Goal: Complete application form

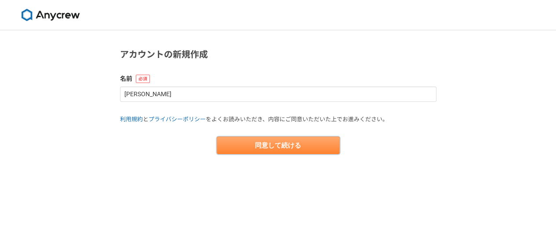
click at [235, 145] on button "同意して続ける" at bounding box center [278, 146] width 123 height 18
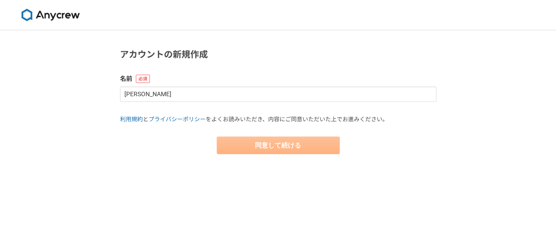
select select "13"
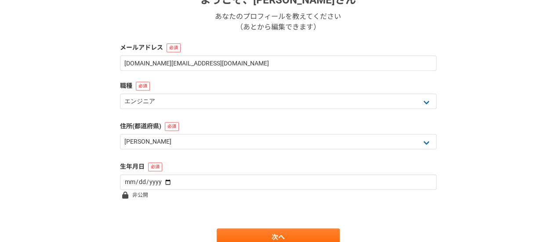
scroll to position [158, 0]
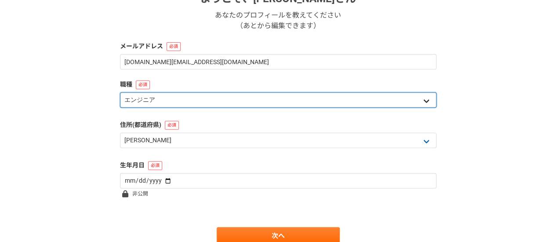
click at [211, 94] on select "エンジニア デザイナー ライター 営業 マーケティング 企画・事業開発 バックオフィス その他" at bounding box center [278, 99] width 316 height 15
select select "3"
click at [120, 92] on select "エンジニア デザイナー ライター 営業 マーケティング 企画・事業開発 バックオフィス その他" at bounding box center [278, 99] width 316 height 15
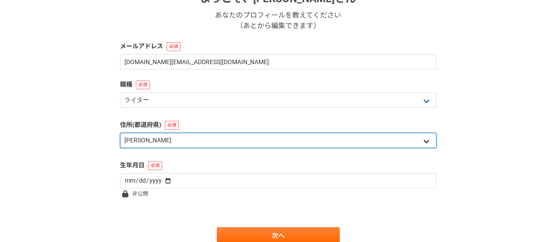
click at [201, 136] on select "北海道 [GEOGRAPHIC_DATA] [GEOGRAPHIC_DATA] [PERSON_NAME][GEOGRAPHIC_DATA] [PERSON_…" at bounding box center [278, 140] width 316 height 15
select select "9"
click at [120, 133] on select "北海道 [GEOGRAPHIC_DATA] [GEOGRAPHIC_DATA] [PERSON_NAME][GEOGRAPHIC_DATA] [PERSON_…" at bounding box center [278, 140] width 316 height 15
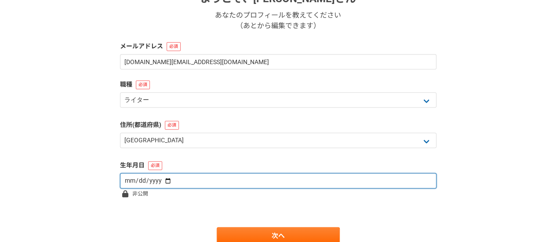
click at [183, 182] on input "date" at bounding box center [278, 180] width 316 height 15
click at [162, 178] on input "date" at bounding box center [278, 180] width 316 height 15
click at [133, 181] on input "date" at bounding box center [278, 180] width 316 height 15
type input "[DATE]"
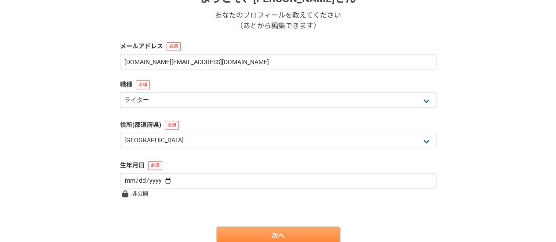
click at [318, 233] on link "次へ" at bounding box center [278, 236] width 123 height 18
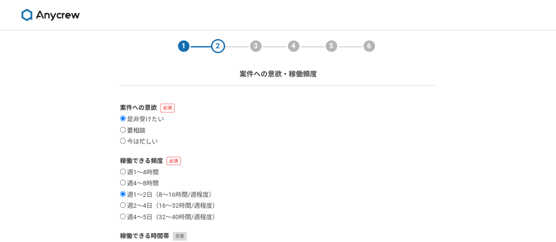
click at [123, 129] on input "要相談" at bounding box center [123, 130] width 6 height 6
radio input "true"
click at [125, 206] on input "週2〜4日（16〜32時間/週程度）" at bounding box center [123, 205] width 6 height 6
radio input "true"
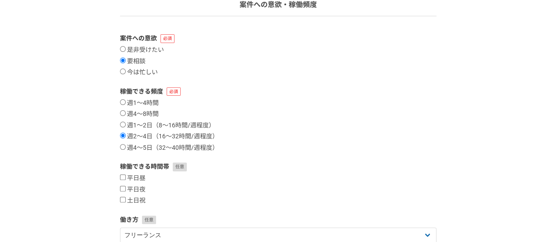
scroll to position [70, 0]
click at [120, 189] on input "平日夜" at bounding box center [123, 188] width 6 height 6
checkbox input "true"
click at [96, 191] on div "1 2 3 4 5 6 案件への意欲・稼働頻度 案件への意欲 是非受けたい 要相談 今は忙しい 稼働できる頻度 週1〜4時間 週4〜8時間 週1〜2日（8〜1…" at bounding box center [278, 192] width 556 height 464
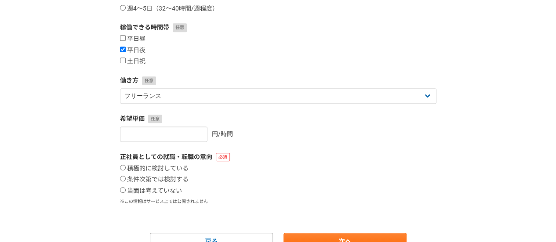
scroll to position [211, 0]
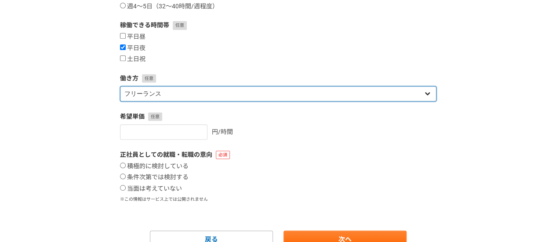
click at [198, 94] on select "フリーランス 副業 その他" at bounding box center [278, 93] width 316 height 15
select select "sidejob"
click at [120, 86] on select "フリーランス 副業 その他" at bounding box center [278, 93] width 316 height 15
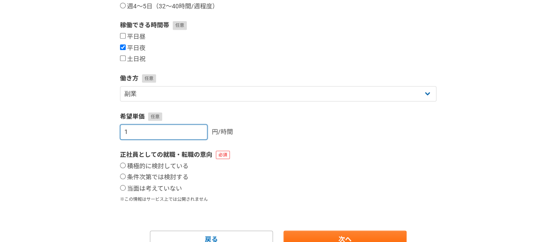
click at [193, 128] on input "1" at bounding box center [163, 131] width 87 height 15
click at [193, 128] on input "2" at bounding box center [163, 131] width 87 height 15
click at [193, 128] on input "33" at bounding box center [163, 131] width 87 height 15
type input "3"
type input "2000"
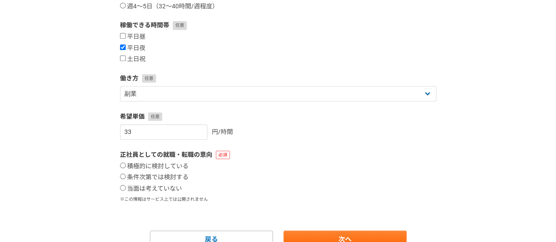
click at [98, 175] on div "1 2 3 4 5 6 案件への意欲・稼働頻度 案件への意欲 是非受けたい 要相談 今は忙しい 稼働できる頻度 週1〜4時間 週4〜8時間 週1〜2日（8〜1…" at bounding box center [278, 51] width 556 height 464
click at [120, 189] on input "当面は考えていない" at bounding box center [123, 188] width 6 height 6
radio input "true"
click at [300, 233] on link "次へ" at bounding box center [344, 240] width 123 height 18
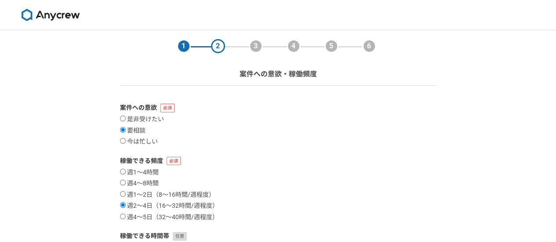
select select
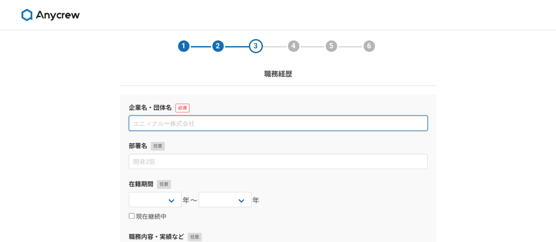
click at [262, 117] on input at bounding box center [278, 123] width 299 height 15
type input "エスティーサポート株式会社"
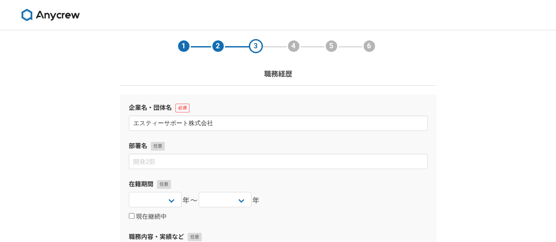
click at [74, 187] on div "1 2 3 4 5 6 職務経歴 企業名・団体名 エスティーサポート株式会社 部署名 在籍期間 2025 2024 2023 2022 2021 2020 2…" at bounding box center [278, 230] width 556 height 401
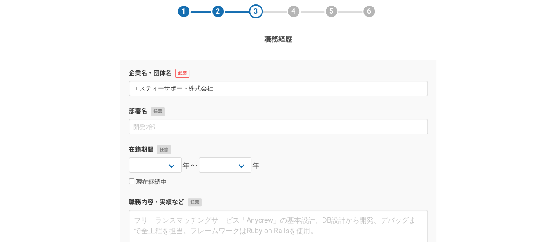
scroll to position [35, 0]
click at [130, 178] on input "現在継続中" at bounding box center [132, 181] width 6 height 6
checkbox input "true"
click at [144, 169] on select "2025 2024 2023 2022 2021 2020 2019 2018 2017 2016 2015 2014 2013 2012 2011 2010…" at bounding box center [155, 164] width 53 height 15
select select "2018"
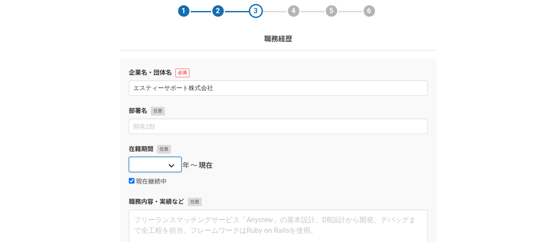
click at [129, 157] on select "2025 2024 2023 2022 2021 2020 2019 2018 2017 2016 2015 2014 2013 2012 2011 2010…" at bounding box center [155, 164] width 53 height 15
click at [60, 129] on div "1 2 3 4 5 6 職務経歴 企業名・団体名 エスティーサポート株式会社 部署名 在籍期間 2025 2024 2023 2022 2021 2020 2…" at bounding box center [278, 195] width 556 height 401
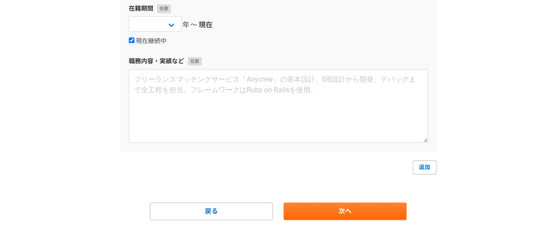
scroll to position [188, 0]
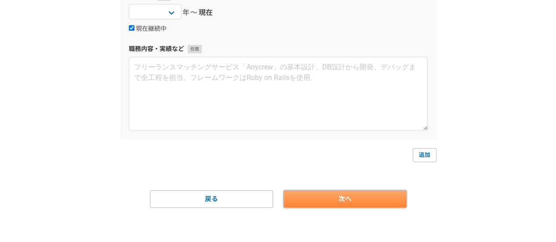
click at [316, 201] on link "次へ" at bounding box center [344, 199] width 123 height 18
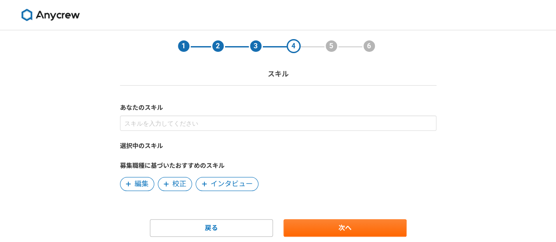
click at [251, 132] on div "選択中のスキル 募集職種に基づいたおすすめのスキル 編集 校正 インタビュー" at bounding box center [278, 154] width 316 height 76
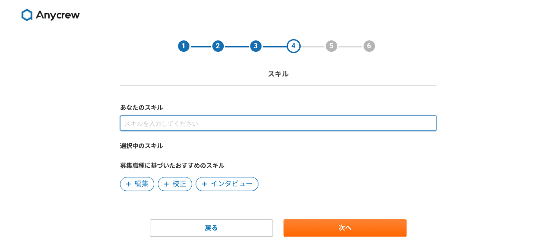
click at [249, 124] on input at bounding box center [278, 123] width 316 height 15
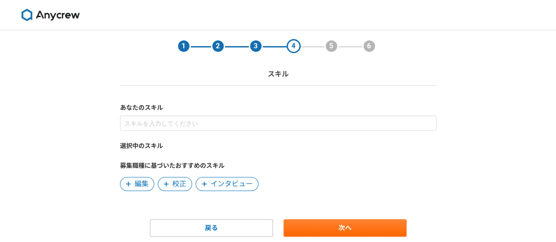
click at [134, 190] on span "編集" at bounding box center [137, 184] width 34 height 14
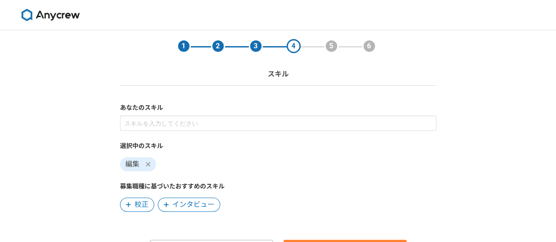
click at [67, 182] on div "1 2 3 4 5 6 スキル あなたのスキル 選択中のスキル 編集 募集職種に基づいたおすすめのスキル 校正 インタビュー 戻る 次へ" at bounding box center [278, 161] width 556 height 262
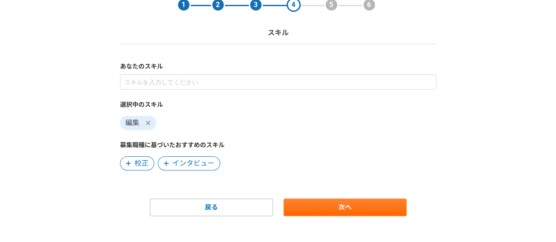
scroll to position [50, 0]
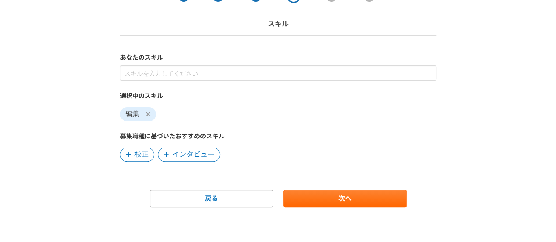
click at [149, 115] on icon at bounding box center [147, 114] width 4 height 4
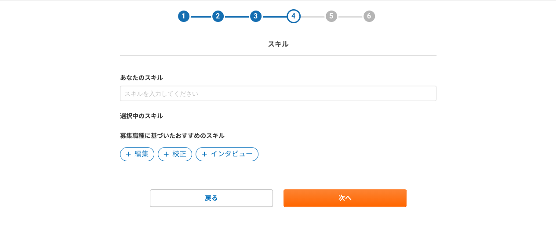
scroll to position [29, 0]
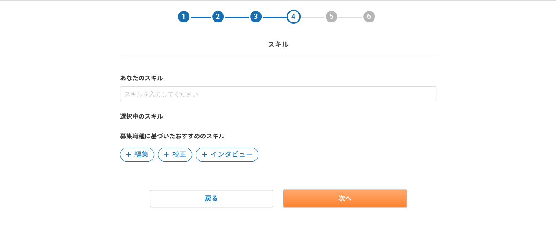
click at [314, 198] on link "次へ" at bounding box center [344, 199] width 123 height 18
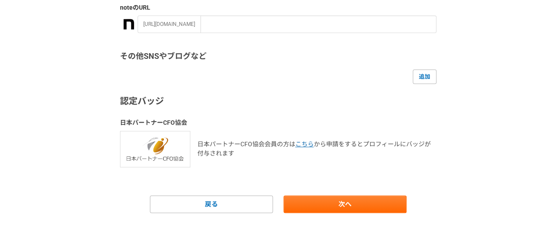
scroll to position [240, 0]
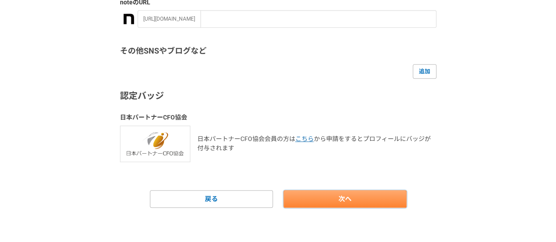
click at [306, 194] on link "次へ" at bounding box center [344, 199] width 123 height 18
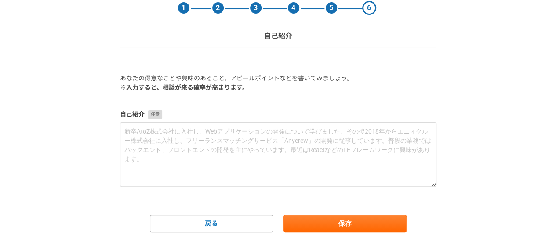
scroll to position [63, 0]
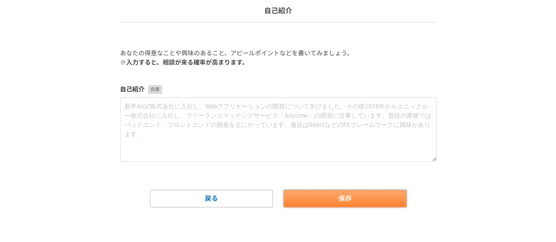
click at [308, 196] on button "保存" at bounding box center [344, 199] width 123 height 18
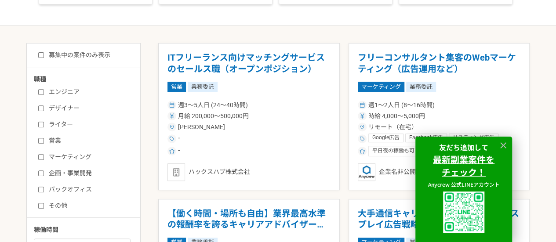
scroll to position [158, 0]
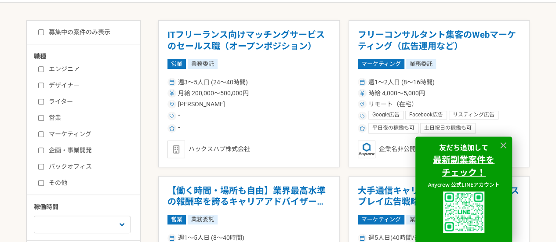
click at [39, 104] on label "ライター" at bounding box center [88, 101] width 101 height 9
click at [39, 104] on input "ライター" at bounding box center [41, 102] width 6 height 6
checkbox input "true"
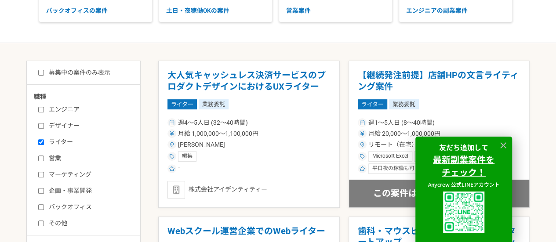
scroll to position [135, 0]
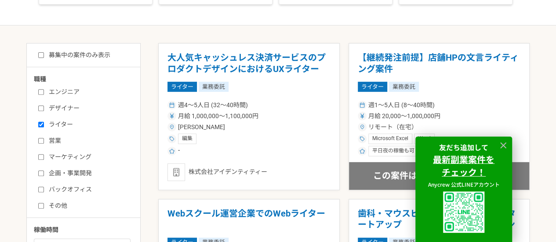
click at [40, 141] on input "営業" at bounding box center [41, 141] width 6 height 6
checkbox input "true"
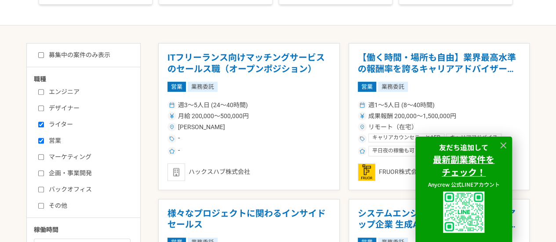
click at [40, 124] on input "ライター" at bounding box center [41, 125] width 6 height 6
checkbox input "false"
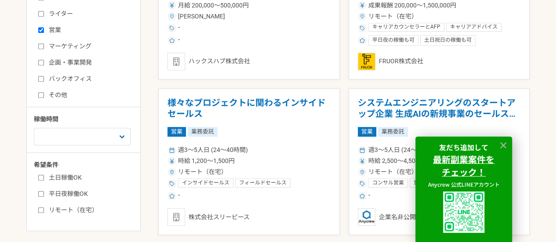
scroll to position [258, 0]
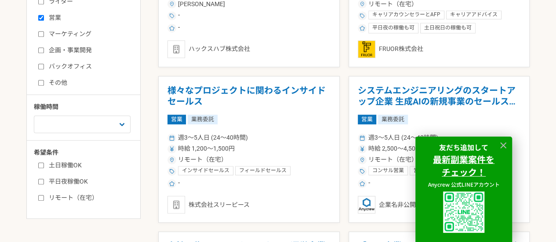
click at [41, 182] on input "平日夜稼働OK" at bounding box center [41, 182] width 6 height 6
checkbox input "true"
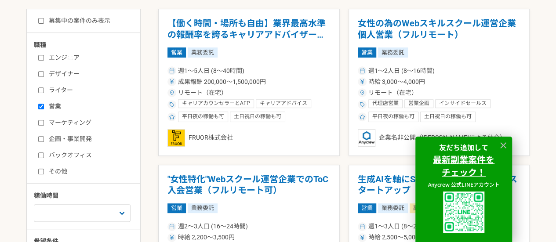
scroll to position [223, 0]
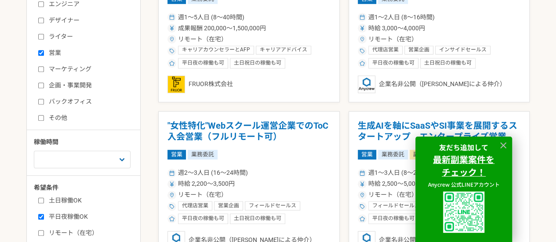
click at [39, 52] on input "営業" at bounding box center [41, 53] width 6 height 6
checkbox input "false"
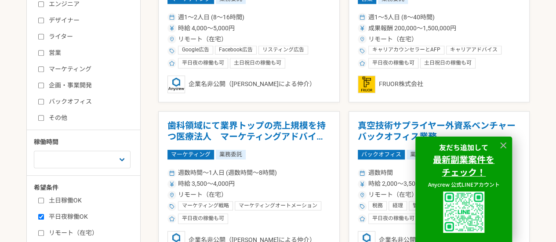
click at [40, 69] on input "マーケティング" at bounding box center [41, 69] width 6 height 6
checkbox input "true"
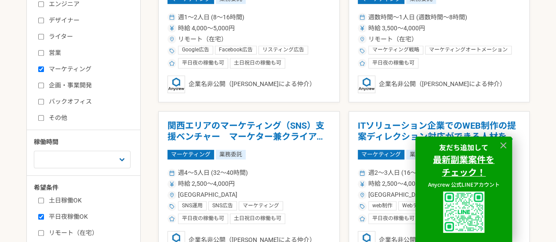
click at [40, 86] on input "企画・事業開発" at bounding box center [41, 86] width 6 height 6
checkbox input "true"
click at [42, 116] on input "その他" at bounding box center [41, 118] width 6 height 6
checkbox input "true"
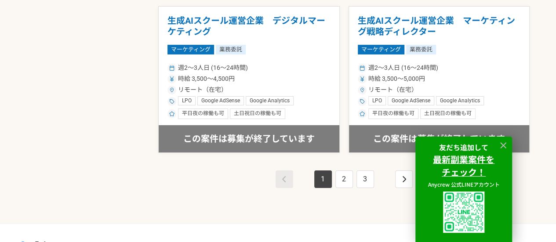
scroll to position [1559, 0]
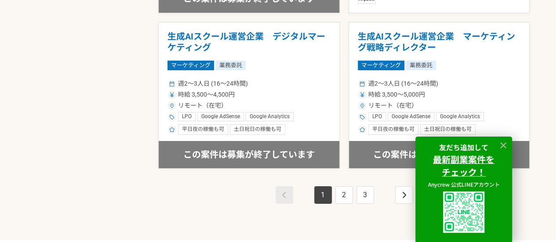
scroll to position [135, 0]
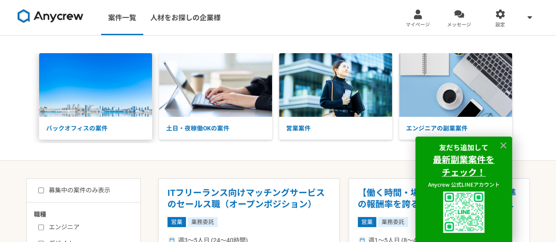
click at [73, 104] on img at bounding box center [95, 85] width 113 height 64
